Goal: Check status

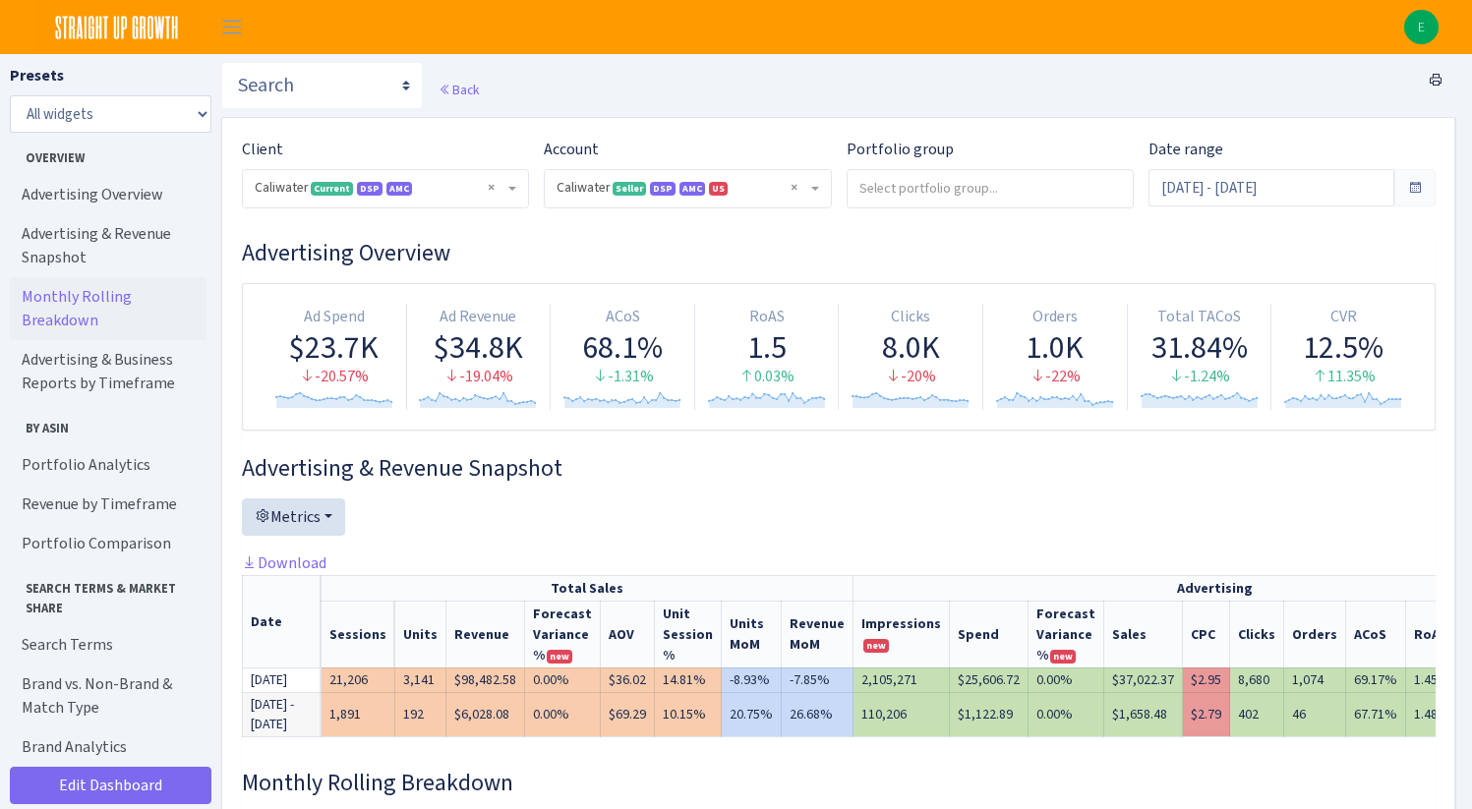
select select "2163412456851712"
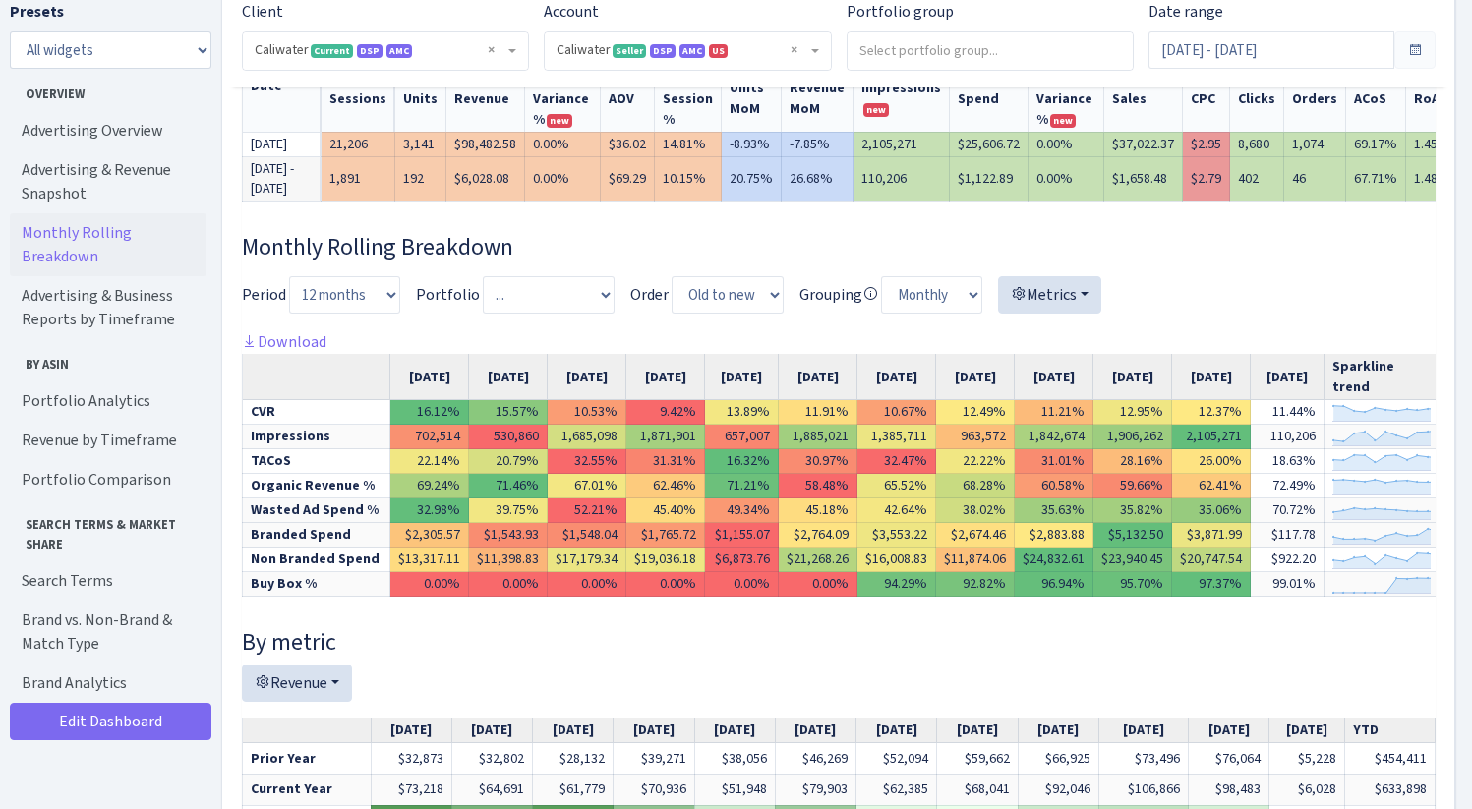
scroll to position [544, 0]
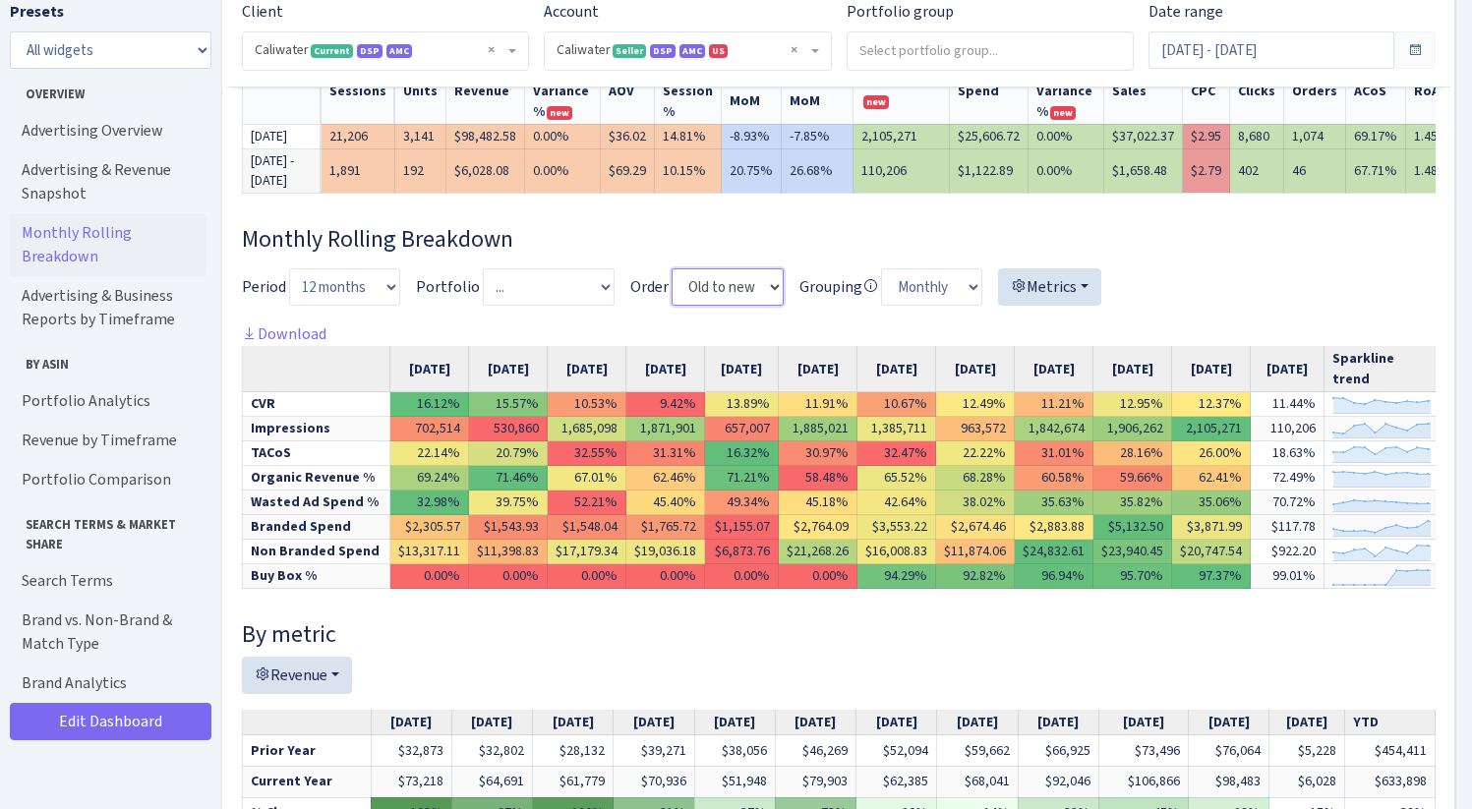
click at [757, 306] on select "Old to new New to old" at bounding box center [727, 286] width 112 height 37
click at [385, 306] on select "3 months 6 months Year to date 12 months 15 months 18 months 24 months" at bounding box center [344, 286] width 111 height 37
select select "6"
click at [289, 303] on select "3 months 6 months Year to date 12 months 15 months 18 months 24 months" at bounding box center [344, 286] width 111 height 37
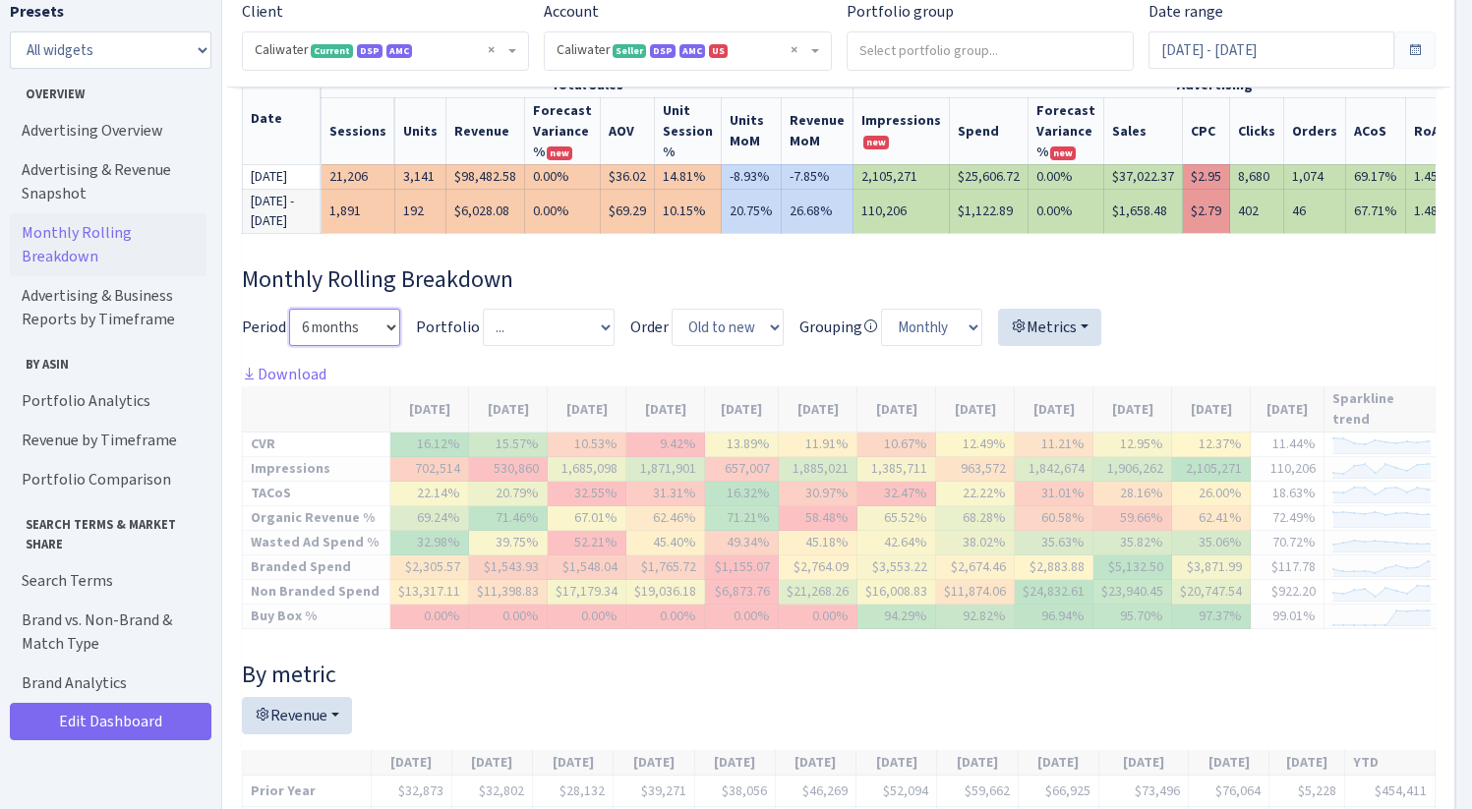
scroll to position [0, 0]
click at [574, 363] on div at bounding box center [838, 336] width 1193 height 54
click at [1085, 346] on button "Metrics" at bounding box center [1049, 327] width 103 height 37
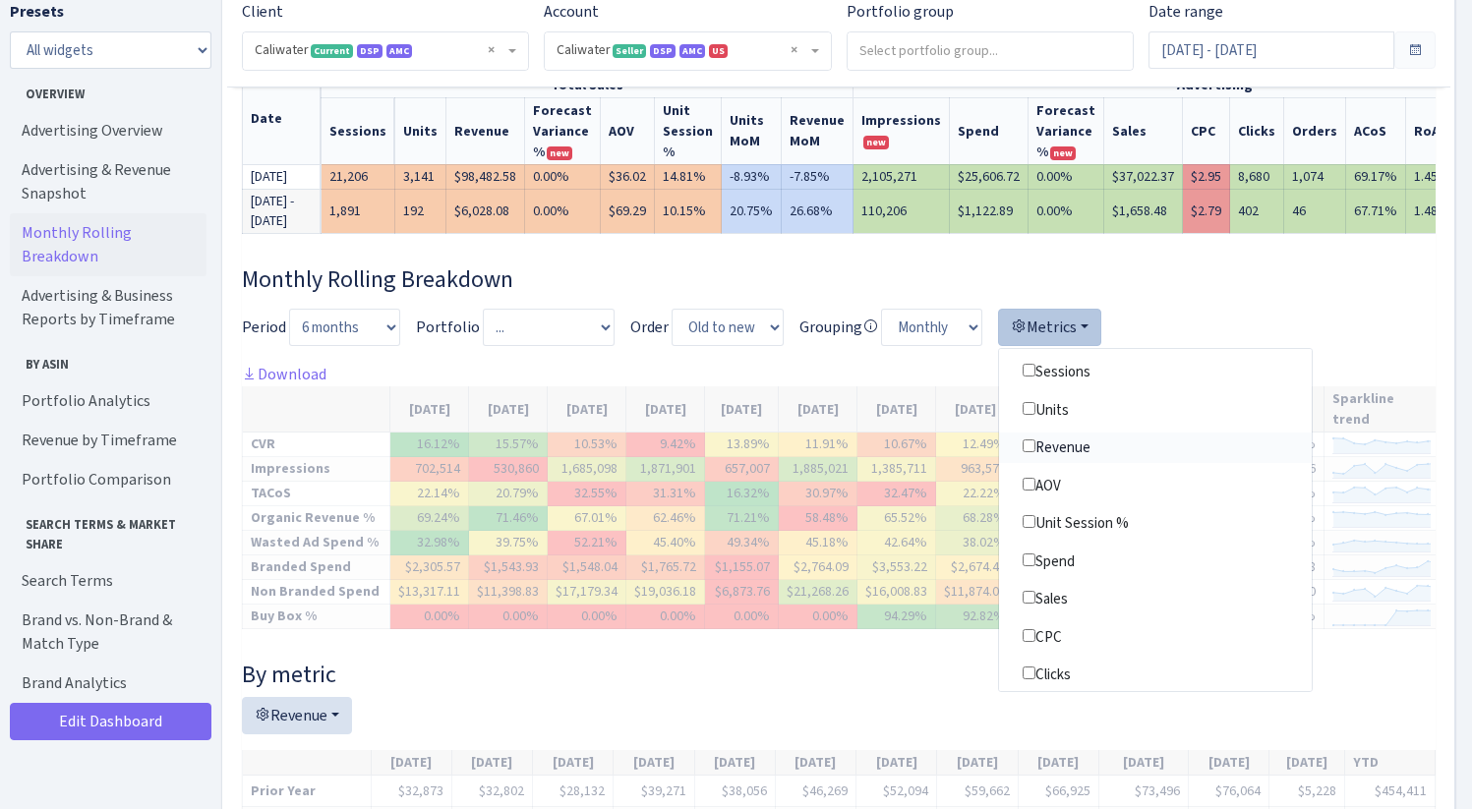
click at [1022, 452] on input"] "Revenue" at bounding box center [1028, 445] width 13 height 13
checkbox input"] "true"
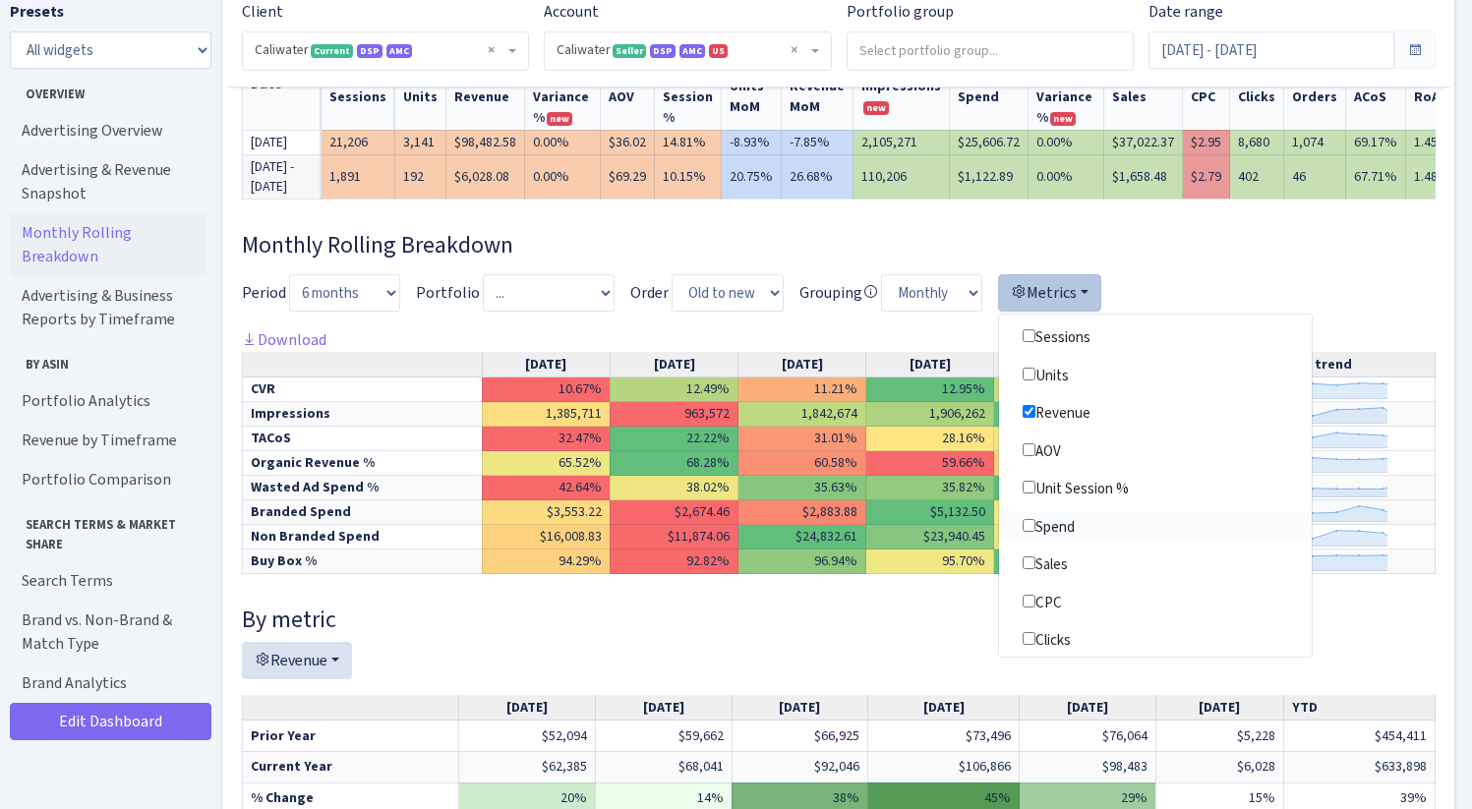
click at [1022, 532] on input"] "Spend" at bounding box center [1028, 525] width 13 height 13
checkbox input"] "true"
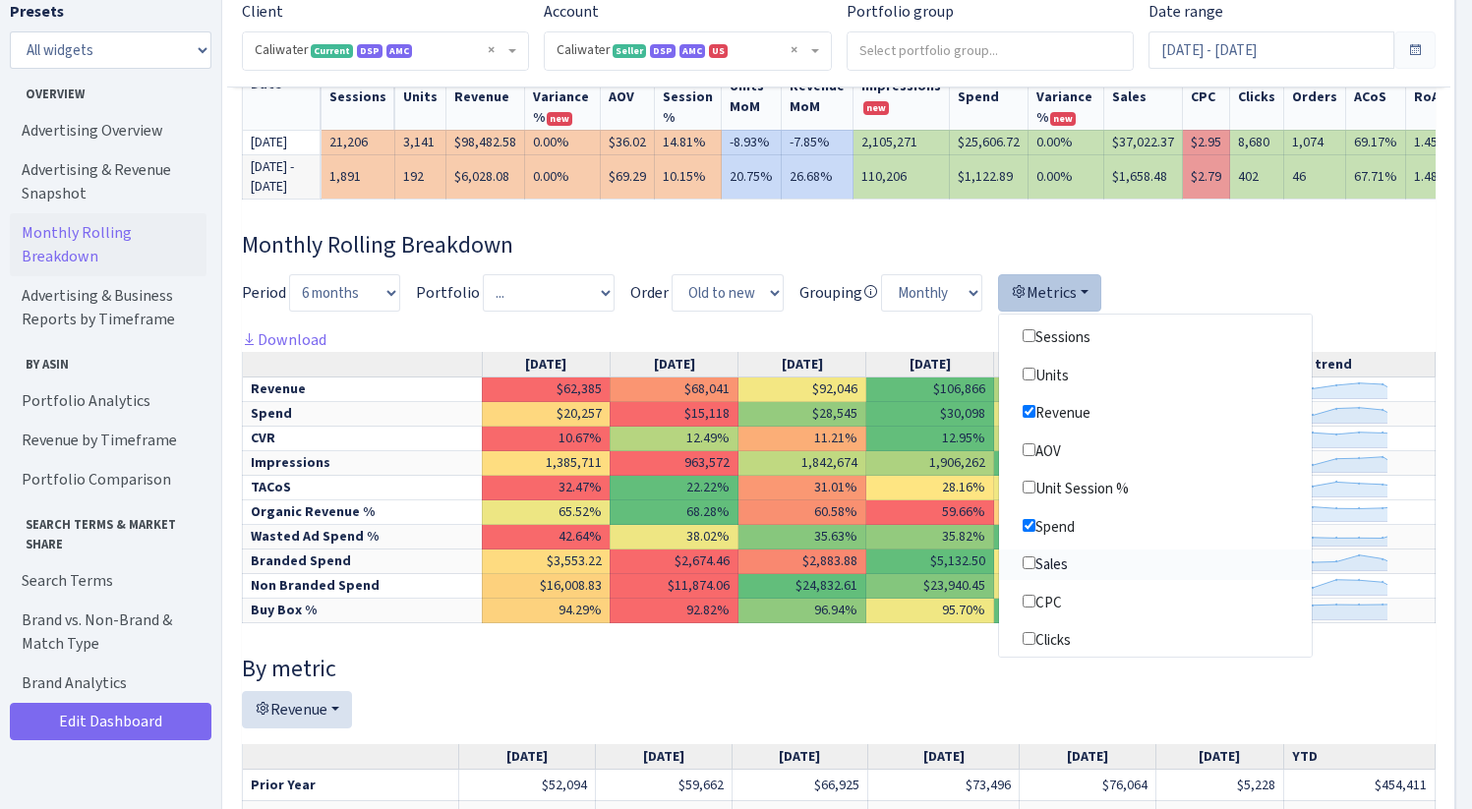
click at [1023, 569] on input"] "Sales" at bounding box center [1028, 562] width 13 height 13
checkbox input"] "true"
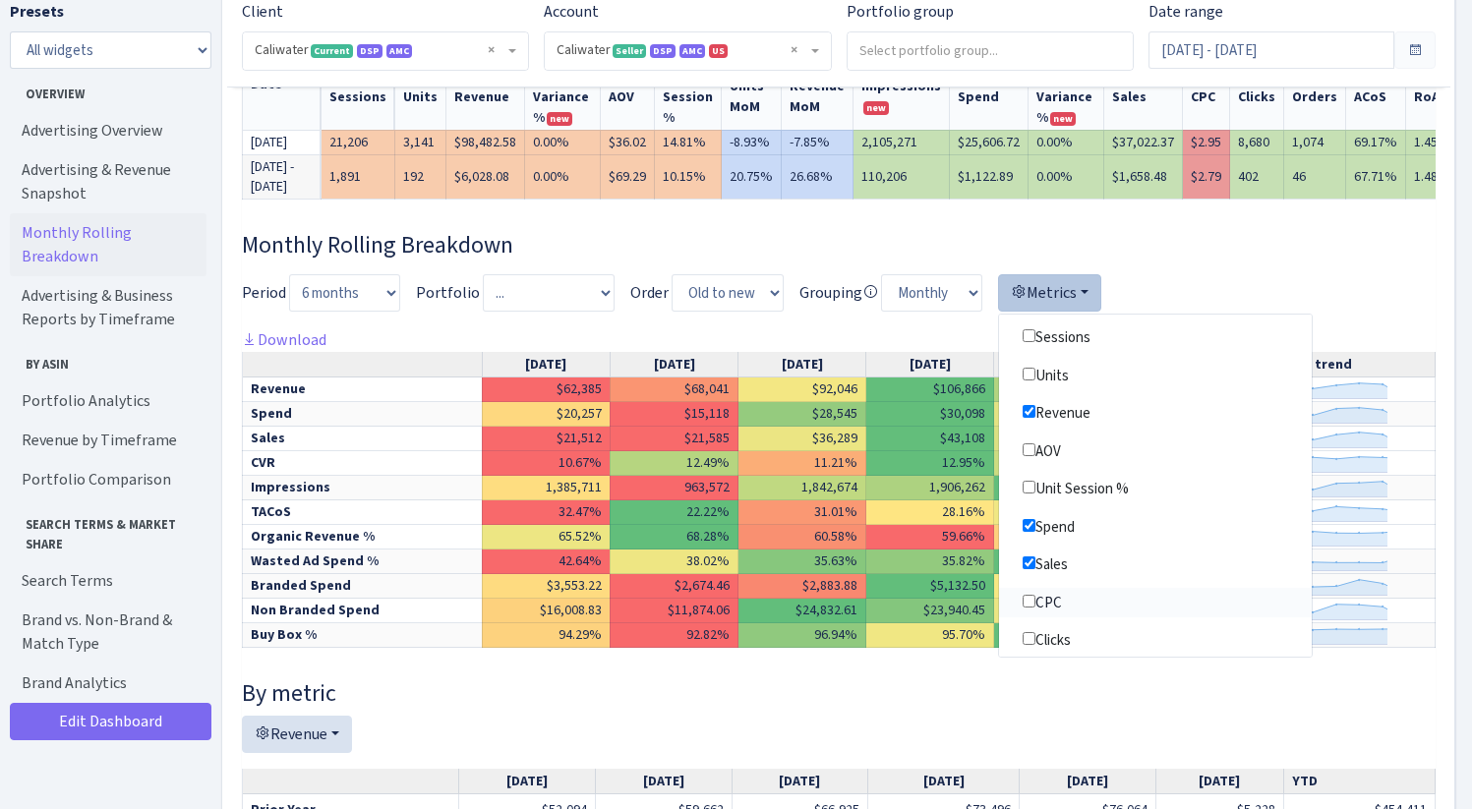
click at [1022, 608] on input"] "CPC" at bounding box center [1028, 601] width 13 height 13
checkbox input"] "true"
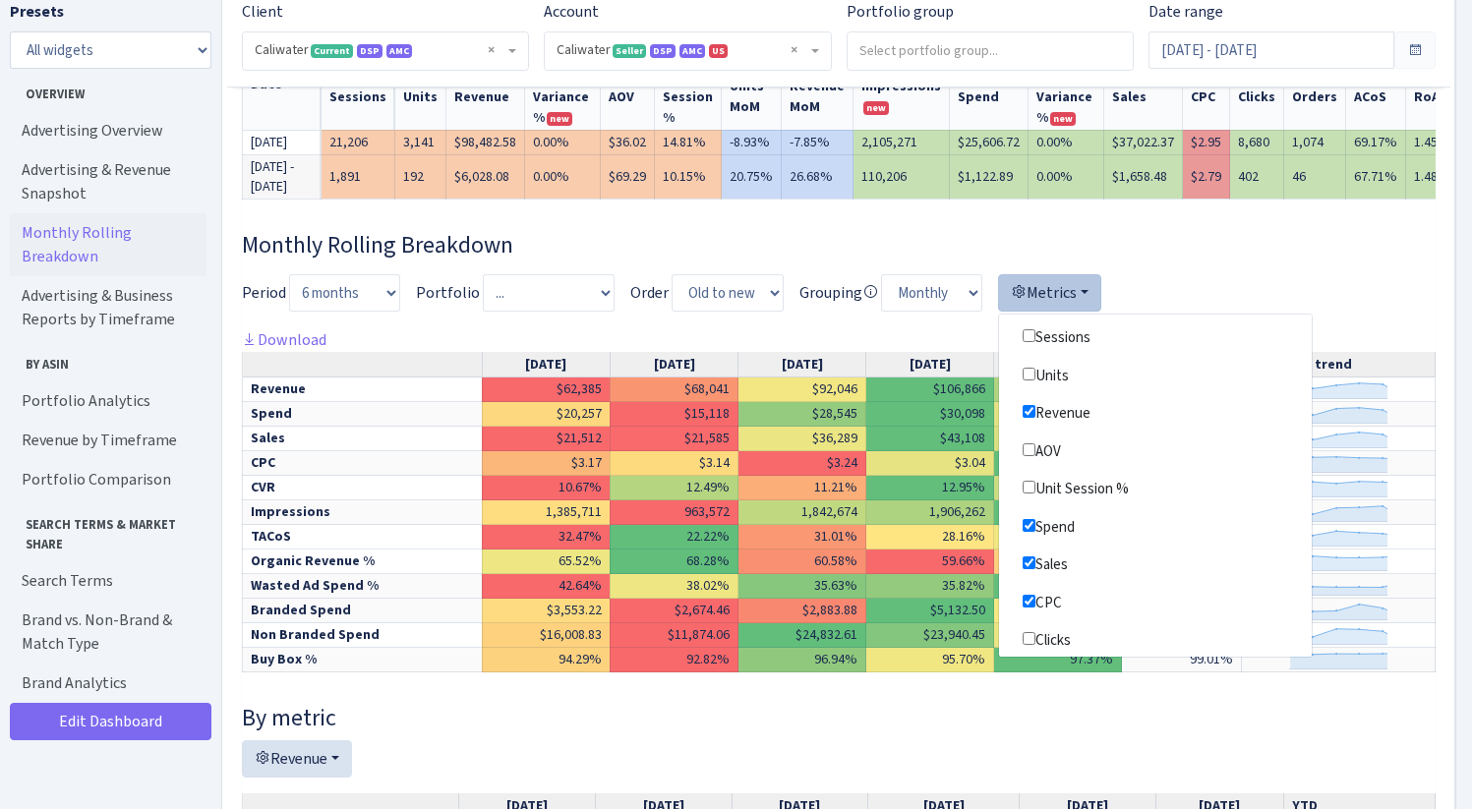
click at [1215, 260] on h3 "Monthly Rolling Breakdown" at bounding box center [838, 245] width 1193 height 29
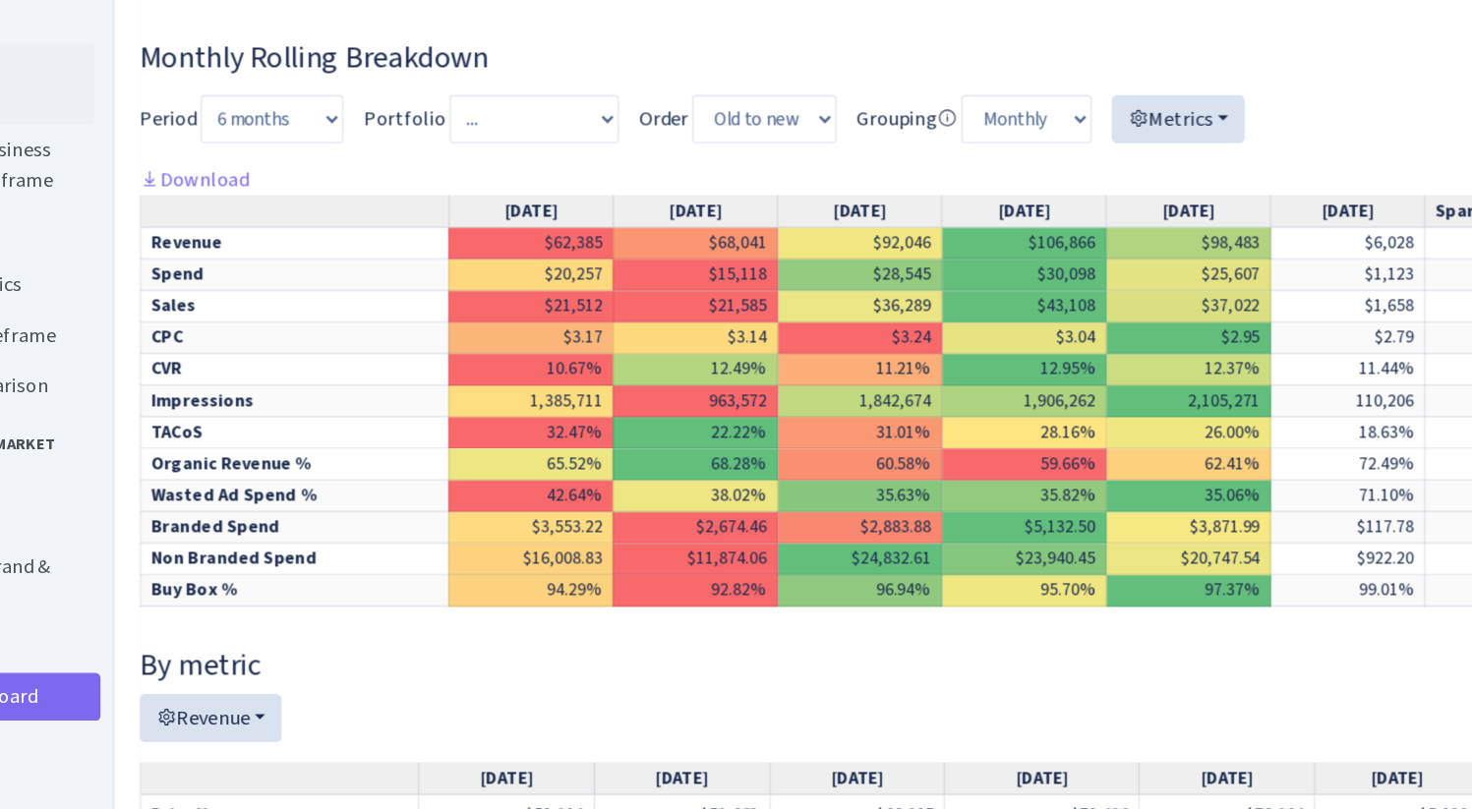
scroll to position [567, 0]
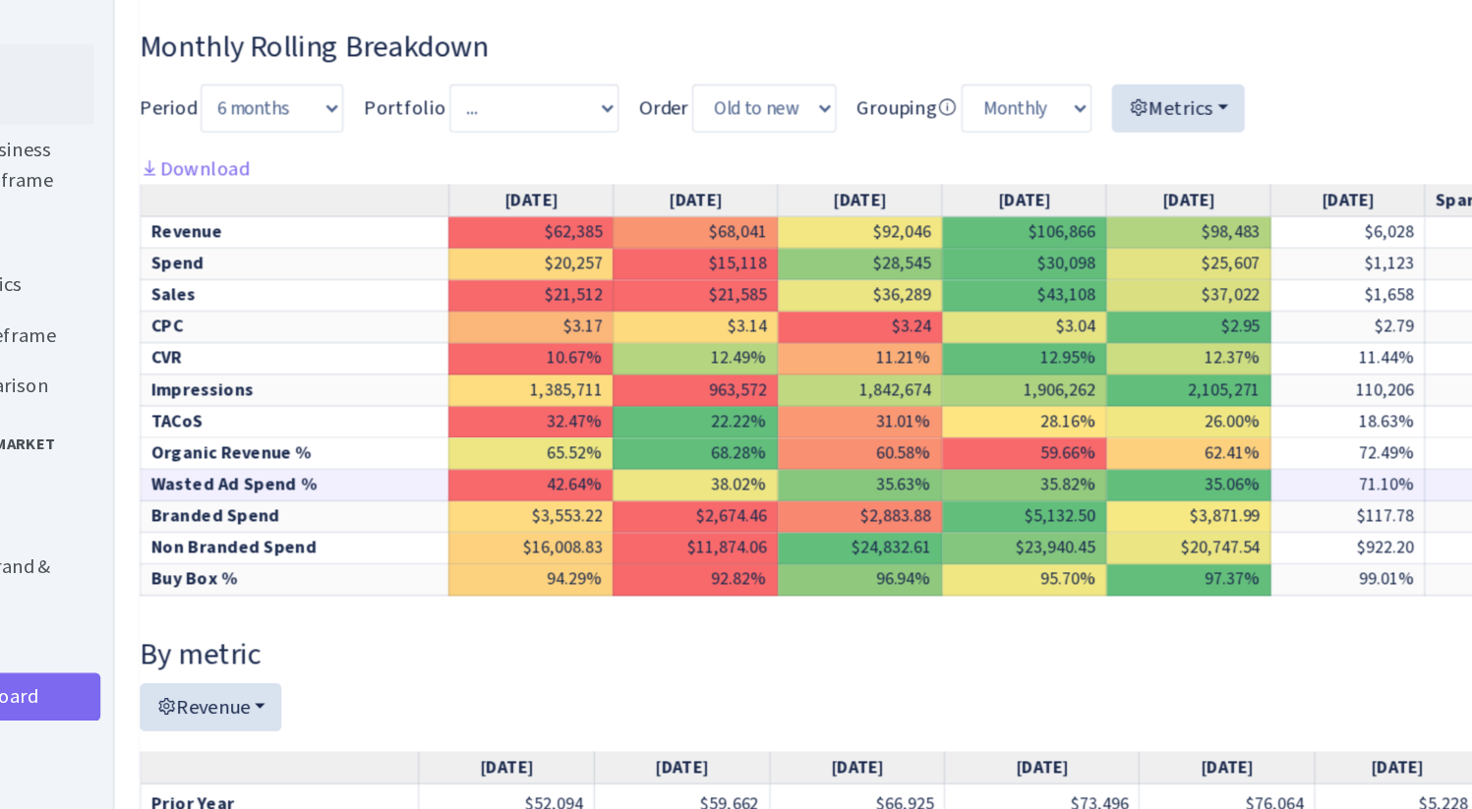
click at [375, 569] on td "Wasted Ad Spend %" at bounding box center [363, 557] width 240 height 25
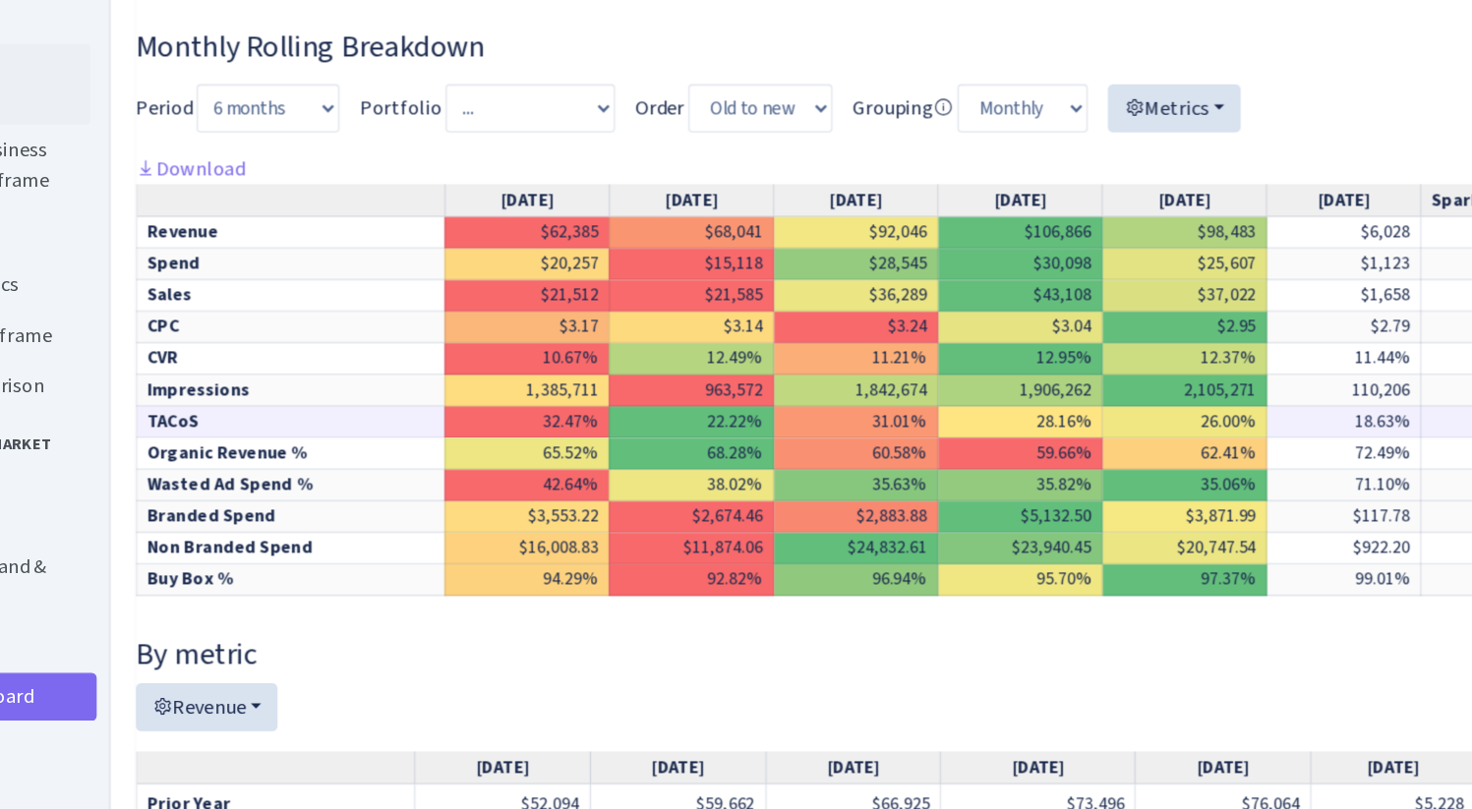
click at [273, 520] on td "TACoS" at bounding box center [363, 507] width 240 height 25
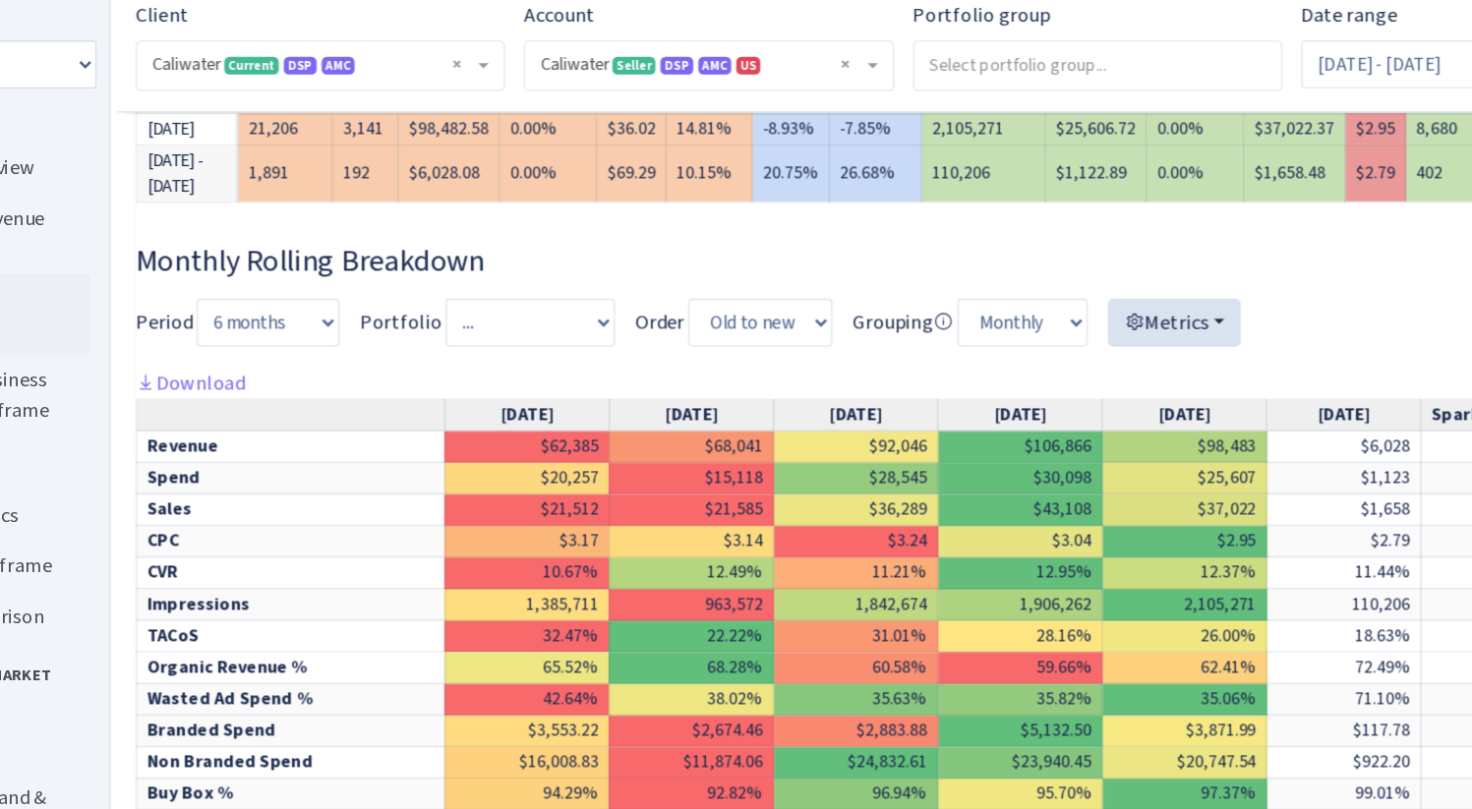
scroll to position [384, 0]
